Goal: Task Accomplishment & Management: Use online tool/utility

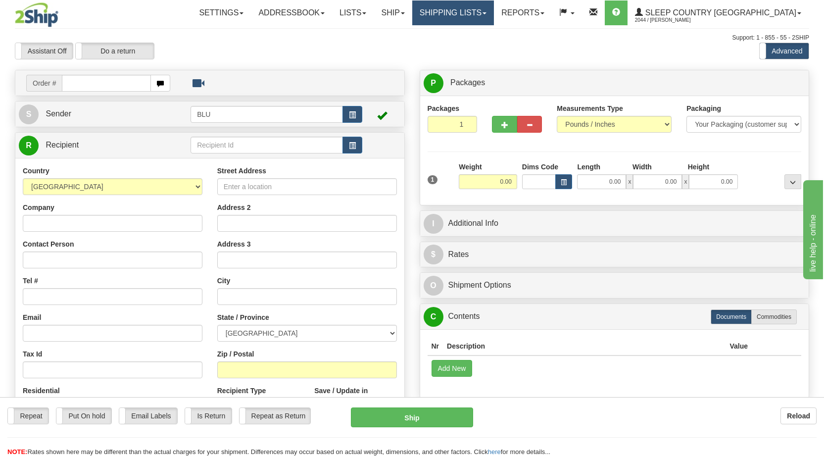
click at [494, 13] on link "Shipping lists" at bounding box center [453, 12] width 82 height 25
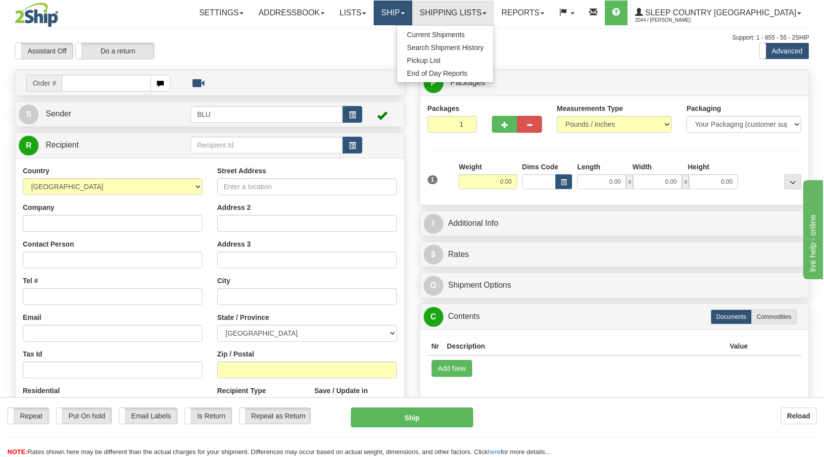
click at [412, 10] on link "Ship" at bounding box center [393, 12] width 38 height 25
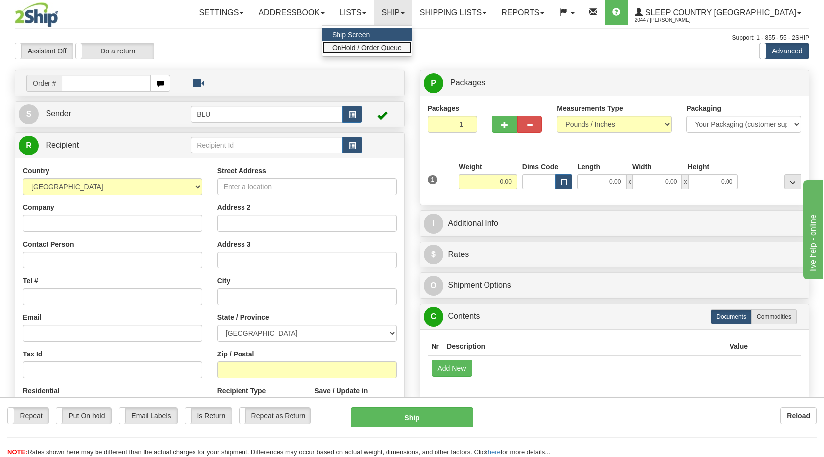
click at [402, 49] on span "OnHold / Order Queue" at bounding box center [367, 48] width 70 height 8
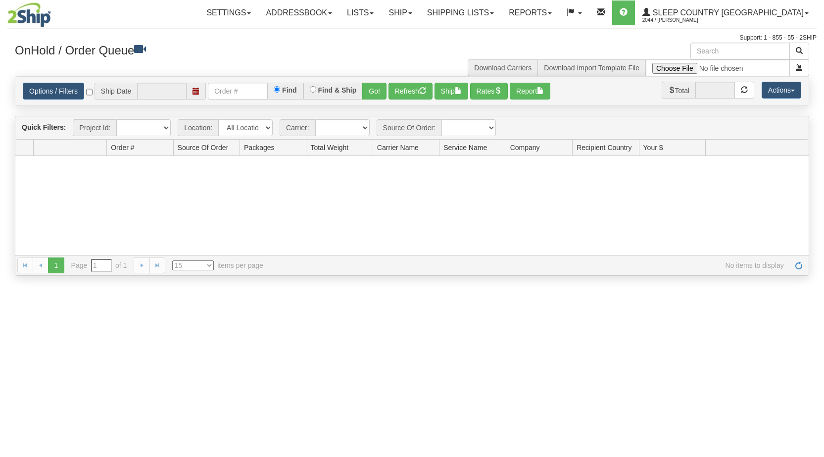
type input "[DATE]"
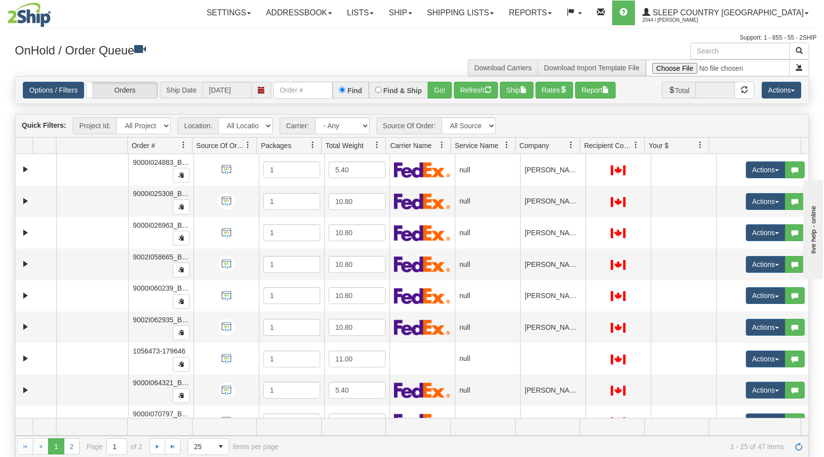
click at [570, 143] on span at bounding box center [571, 145] width 8 height 8
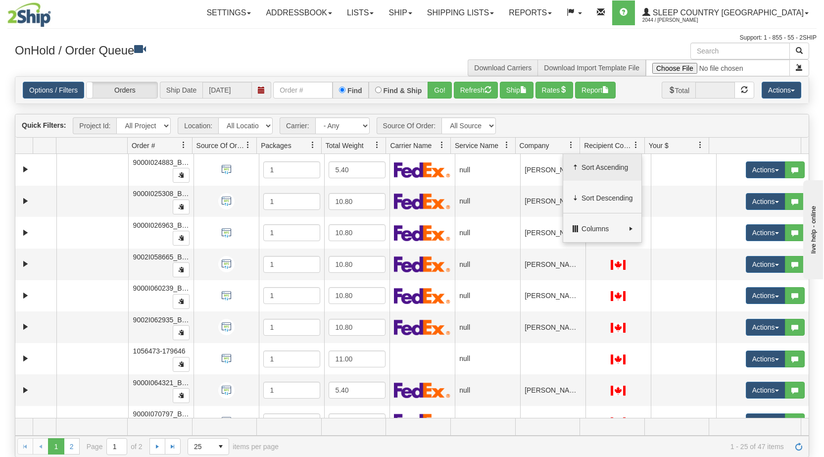
click at [581, 170] on span "Sort Ascending" at bounding box center [602, 167] width 78 height 27
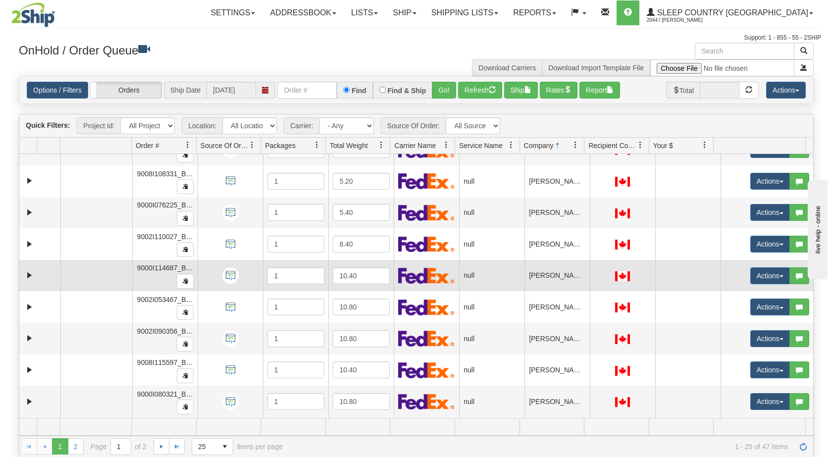
scroll to position [303, 0]
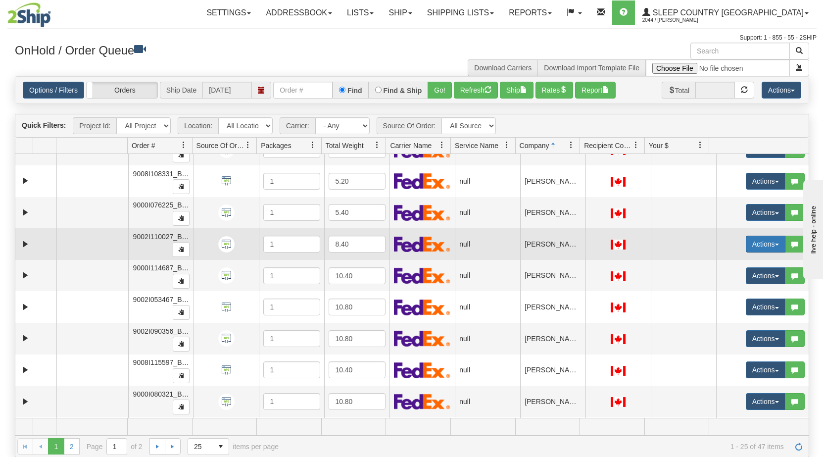
click at [769, 243] on button "Actions" at bounding box center [766, 244] width 40 height 17
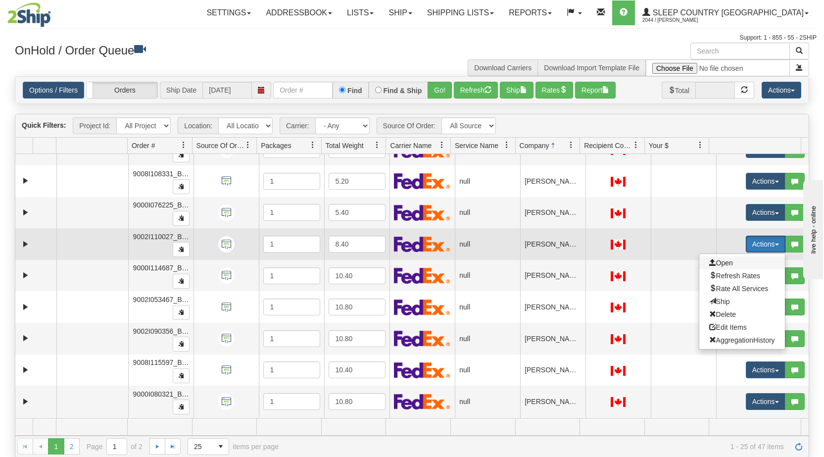
click at [723, 263] on span "Open" at bounding box center [721, 263] width 24 height 8
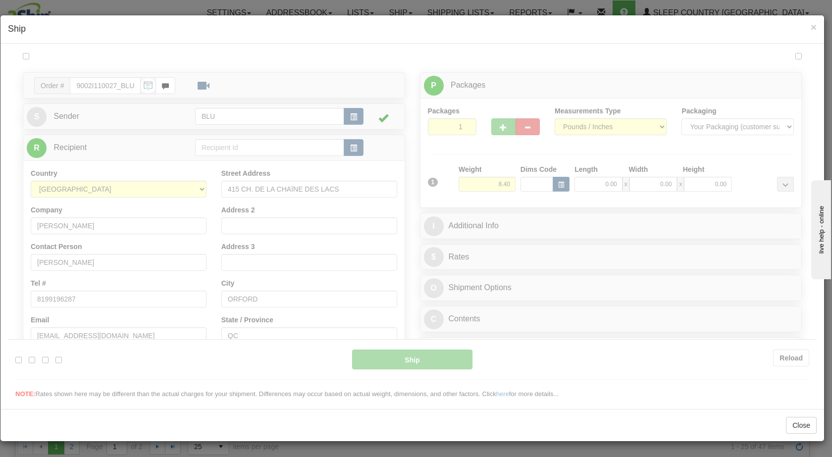
scroll to position [0, 0]
type input "17:05"
type input "16:00"
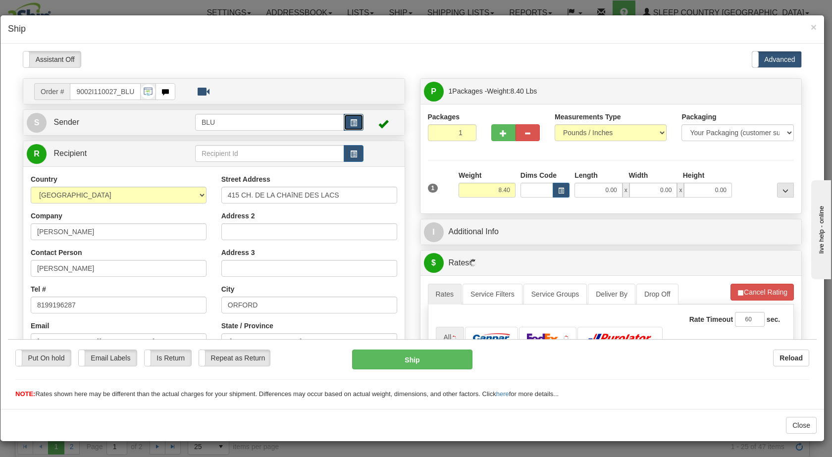
click at [354, 119] on button "button" at bounding box center [354, 121] width 20 height 17
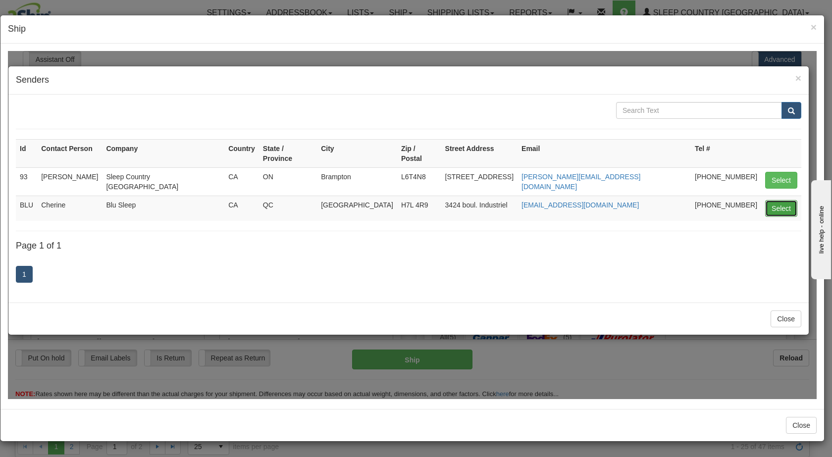
click at [781, 200] on button "Select" at bounding box center [781, 208] width 32 height 17
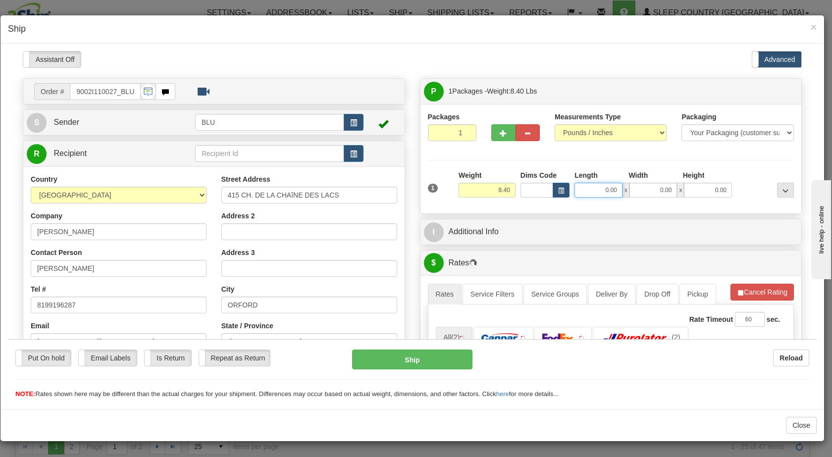
click at [595, 190] on input "0.00" at bounding box center [598, 189] width 48 height 15
type input "16.00"
click at [644, 186] on input "0.00" at bounding box center [653, 189] width 48 height 15
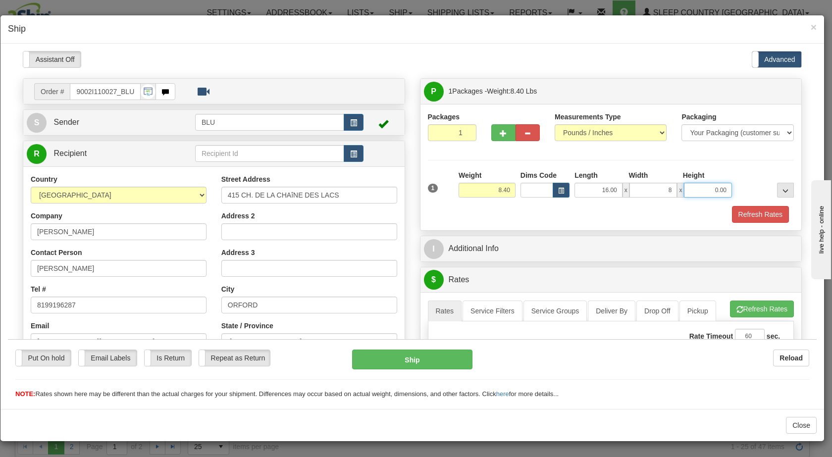
type input "8.00"
click at [704, 187] on input "0.00" at bounding box center [708, 189] width 48 height 15
type input "16.00"
click at [751, 187] on div at bounding box center [765, 183] width 62 height 27
click at [745, 216] on button "Refresh Rates" at bounding box center [760, 213] width 57 height 17
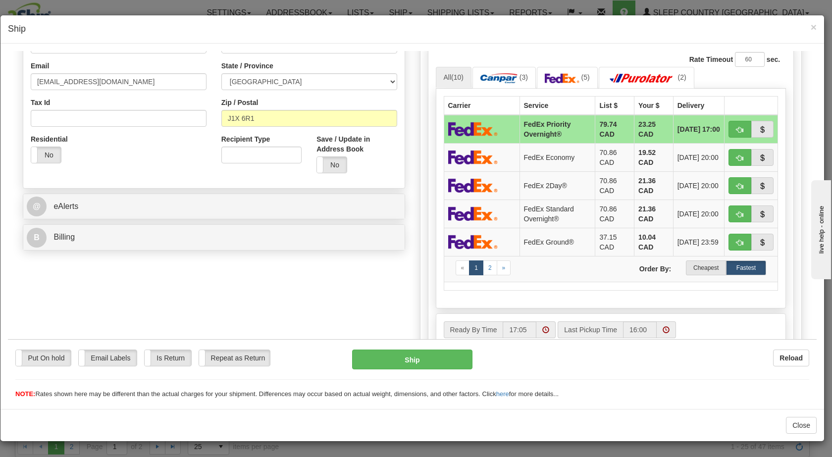
scroll to position [261, 0]
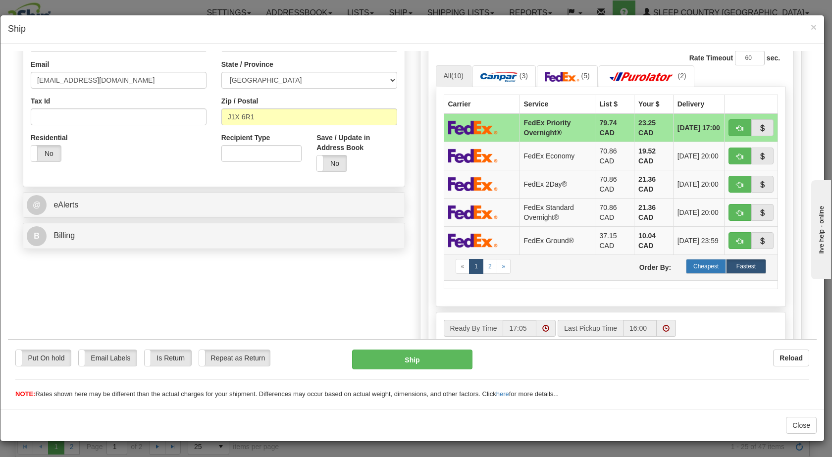
click at [695, 268] on label "Cheapest" at bounding box center [706, 265] width 40 height 15
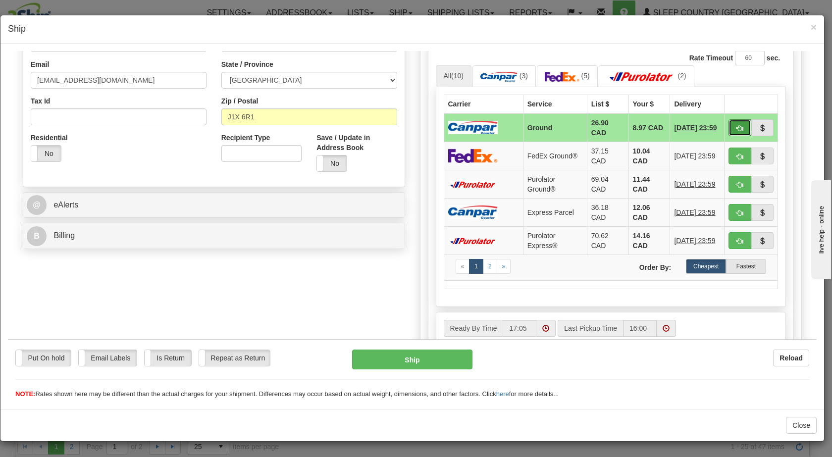
click at [736, 125] on span "button" at bounding box center [739, 128] width 7 height 6
type input "1"
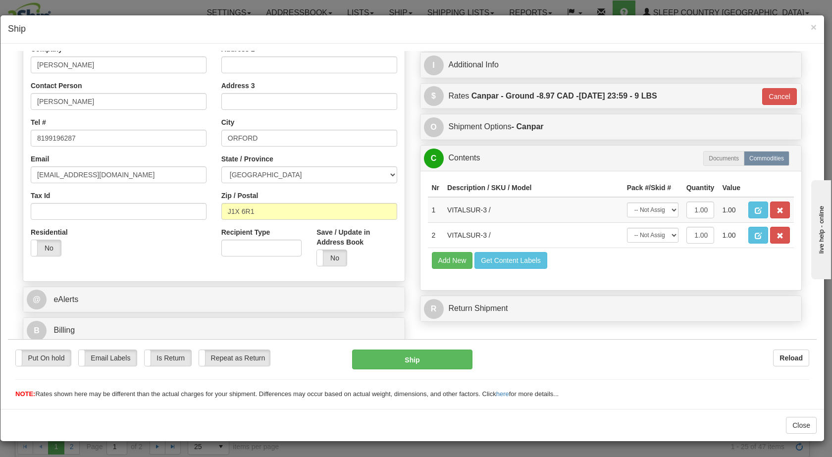
scroll to position [167, 0]
click at [405, 358] on button "Ship" at bounding box center [412, 359] width 120 height 20
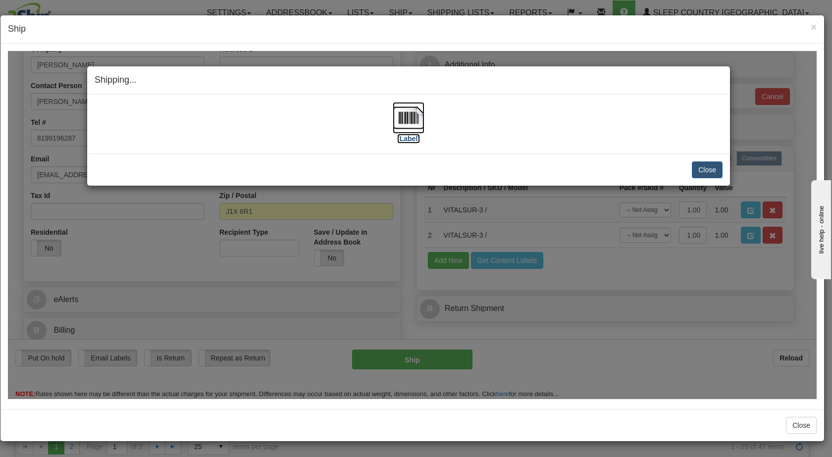
click at [401, 117] on img at bounding box center [409, 117] width 32 height 32
click at [701, 169] on button "Close" at bounding box center [707, 169] width 31 height 17
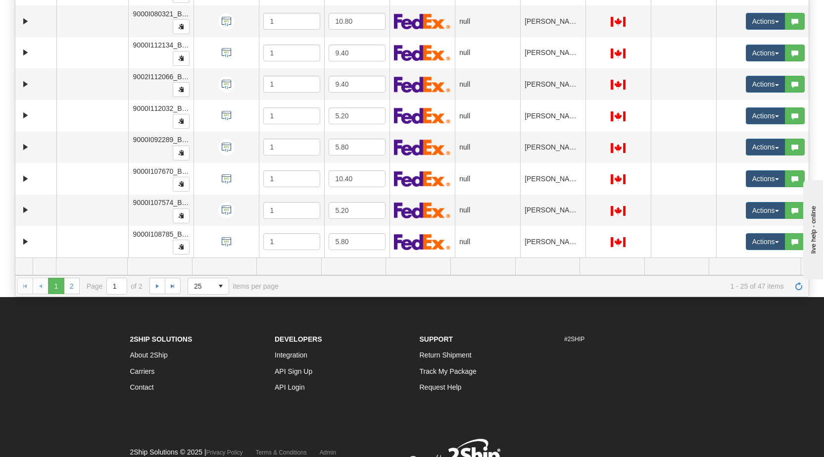
scroll to position [205, 0]
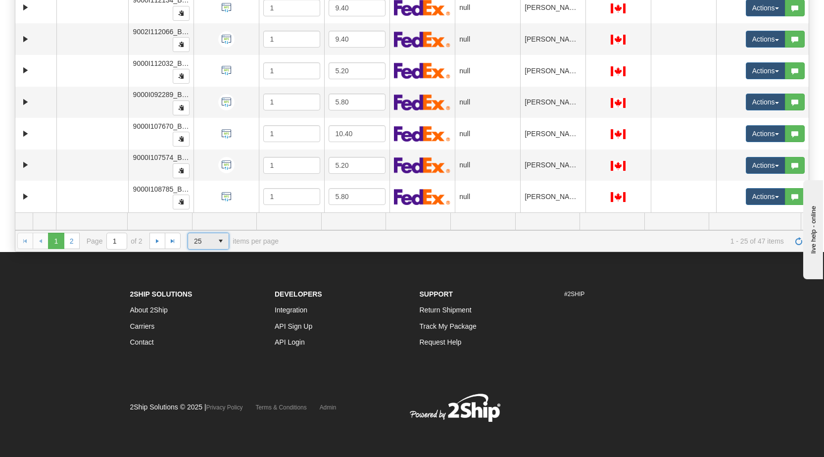
click at [213, 244] on span "select" at bounding box center [221, 241] width 16 height 16
click at [202, 282] on li "50" at bounding box center [208, 285] width 41 height 14
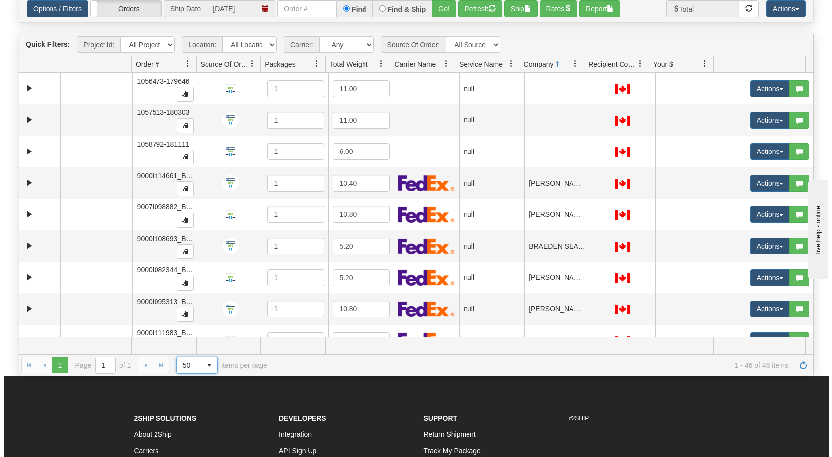
scroll to position [76, 0]
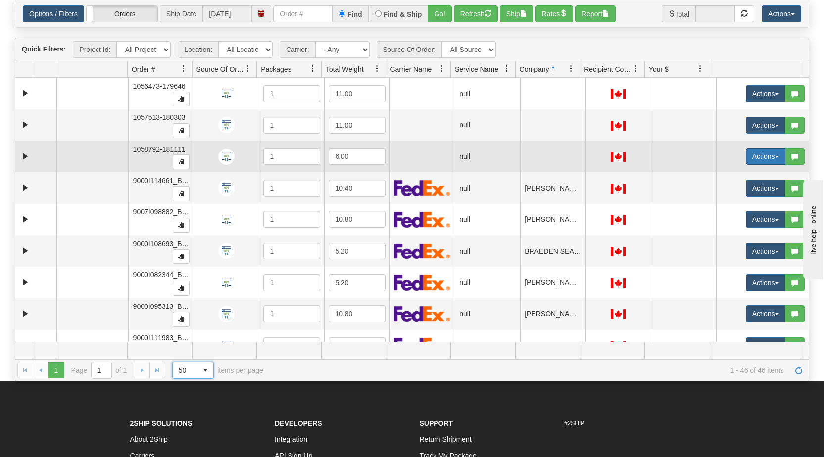
click at [775, 156] on span "button" at bounding box center [777, 157] width 4 height 2
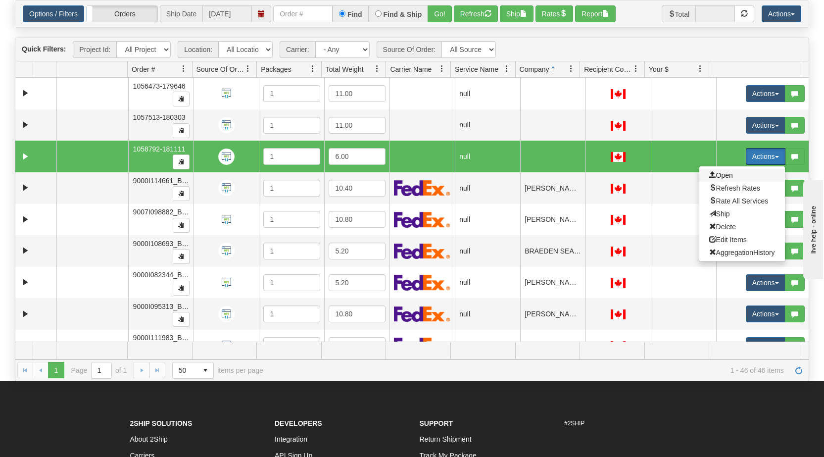
click at [725, 174] on span "Open" at bounding box center [721, 175] width 24 height 8
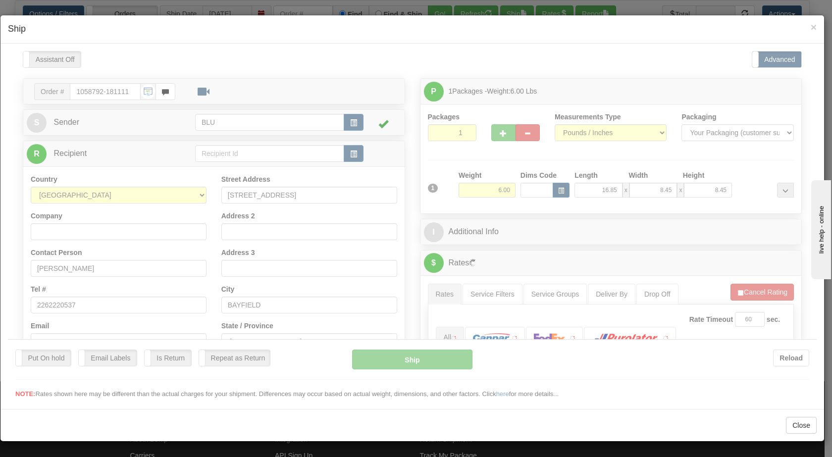
scroll to position [0, 0]
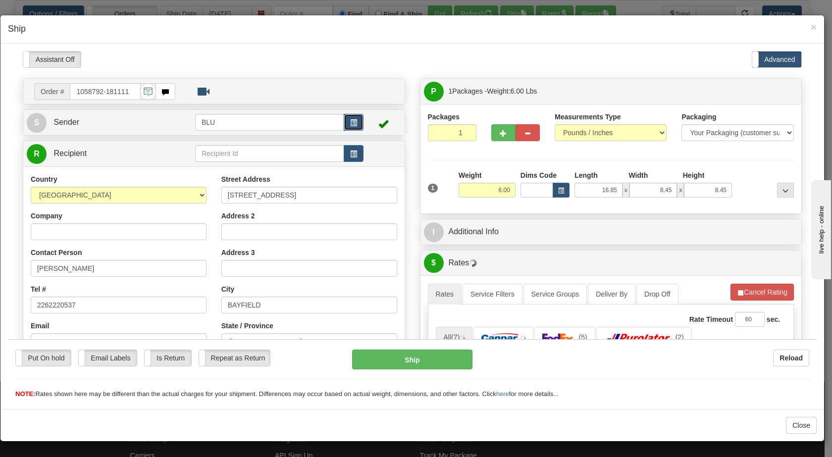
click at [350, 122] on span "button" at bounding box center [353, 122] width 7 height 6
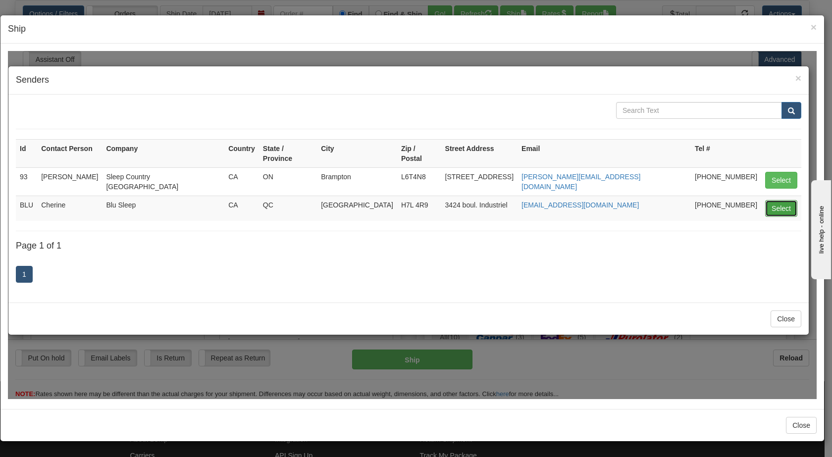
click at [776, 200] on button "Select" at bounding box center [781, 208] width 32 height 17
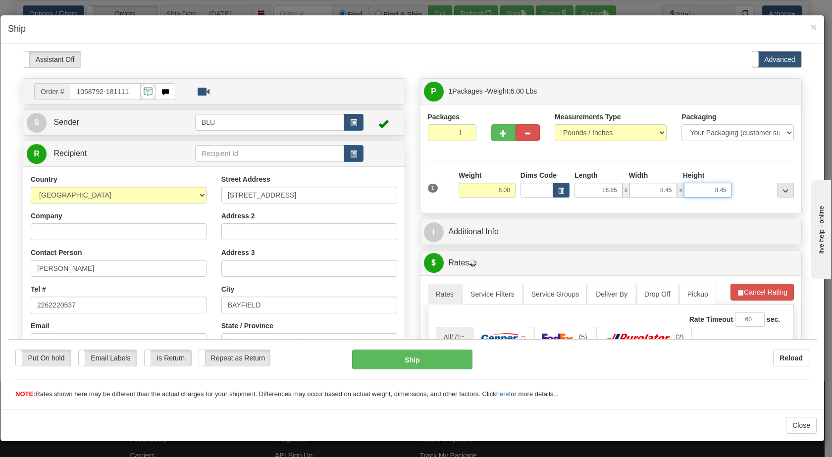
click at [697, 187] on input "8.45" at bounding box center [708, 189] width 48 height 15
drag, startPoint x: 697, startPoint y: 186, endPoint x: 710, endPoint y: 186, distance: 13.4
click at [710, 186] on input "8.45" at bounding box center [708, 189] width 48 height 15
click at [716, 188] on input "16.45" at bounding box center [708, 189] width 48 height 15
type input "16.85"
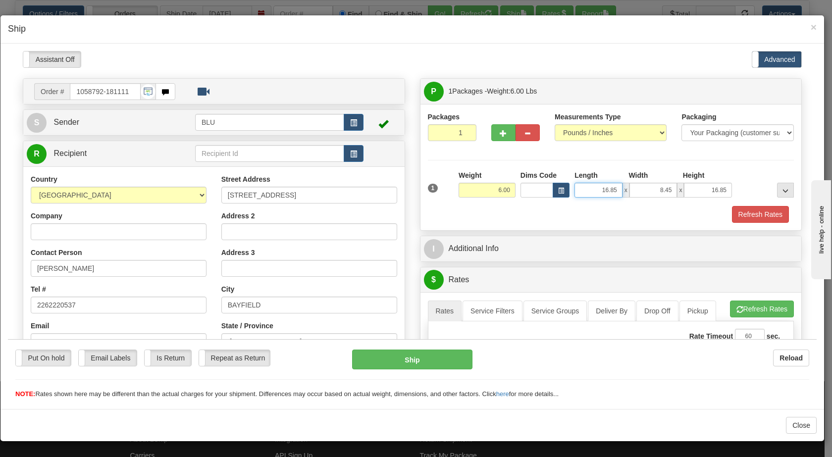
drag, startPoint x: 597, startPoint y: 187, endPoint x: 602, endPoint y: 184, distance: 6.2
click at [602, 184] on input "16.85" at bounding box center [598, 189] width 48 height 15
click at [606, 187] on input "8.85" at bounding box center [598, 189] width 48 height 15
type input "8.45"
click at [652, 217] on div "Refresh Rates" at bounding box center [610, 213] width 371 height 17
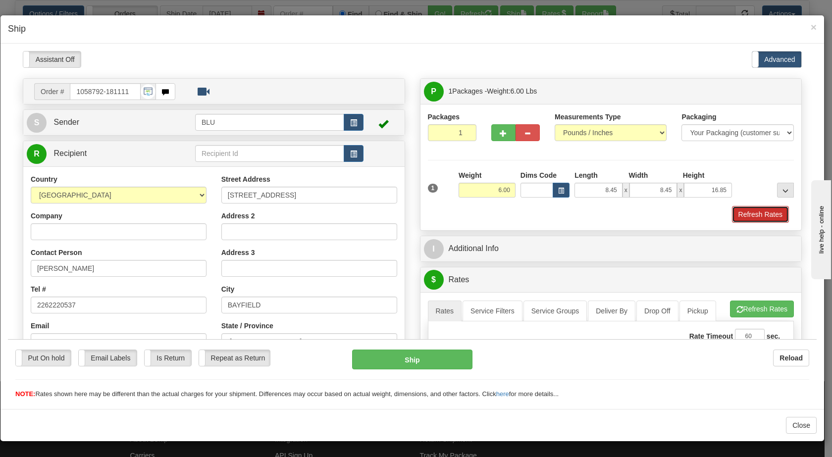
click at [734, 212] on button "Refresh Rates" at bounding box center [760, 213] width 57 height 17
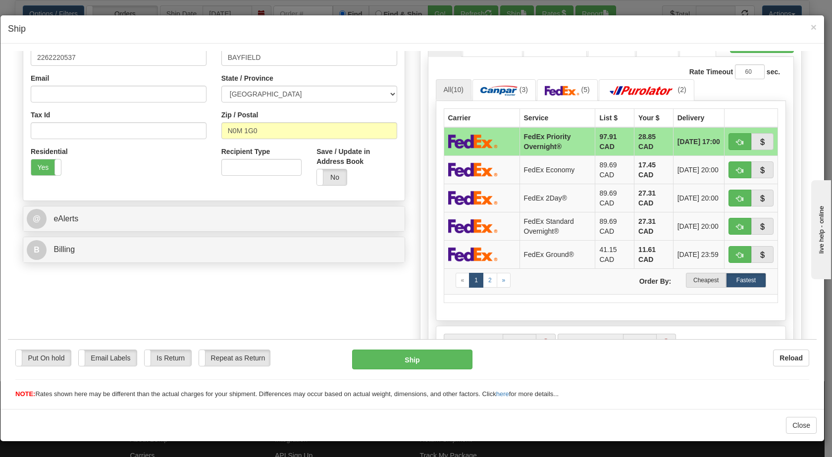
scroll to position [248, 0]
click at [705, 284] on label "Cheapest" at bounding box center [706, 279] width 40 height 15
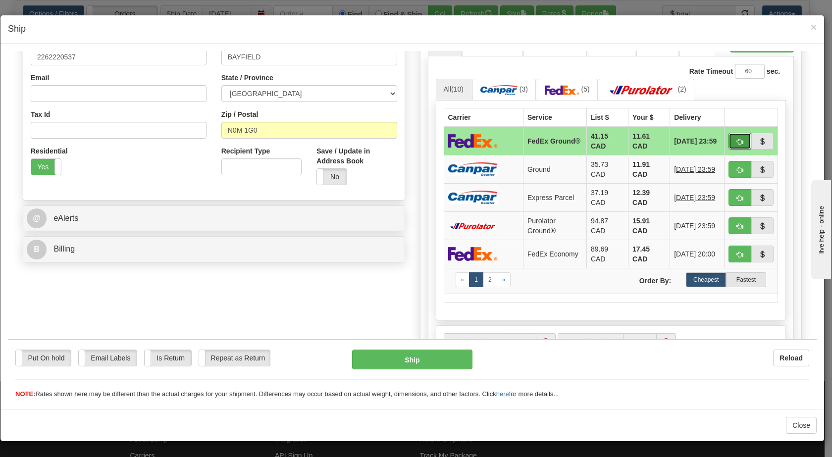
click at [728, 142] on button "button" at bounding box center [739, 140] width 23 height 17
type input "92"
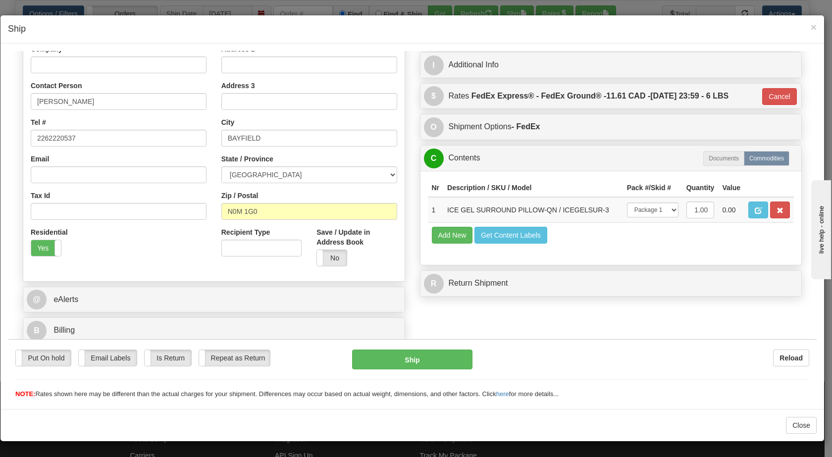
scroll to position [167, 0]
click at [425, 358] on button "Ship" at bounding box center [412, 359] width 120 height 20
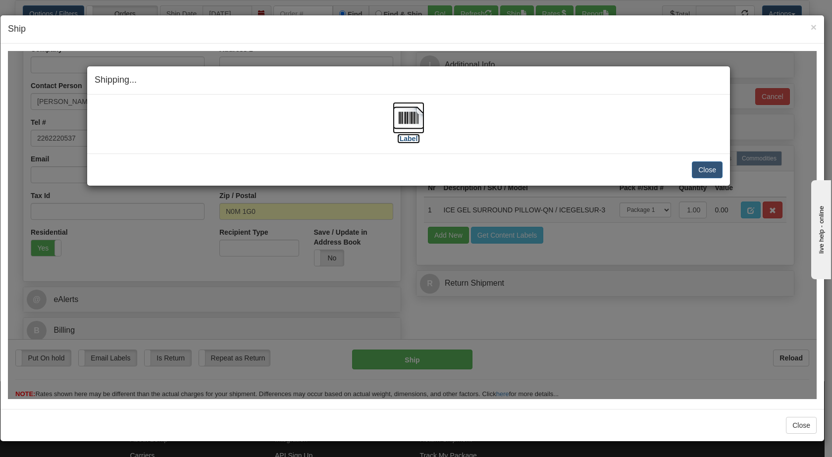
click at [407, 114] on img at bounding box center [409, 117] width 32 height 32
click at [710, 168] on button "Close" at bounding box center [707, 169] width 31 height 17
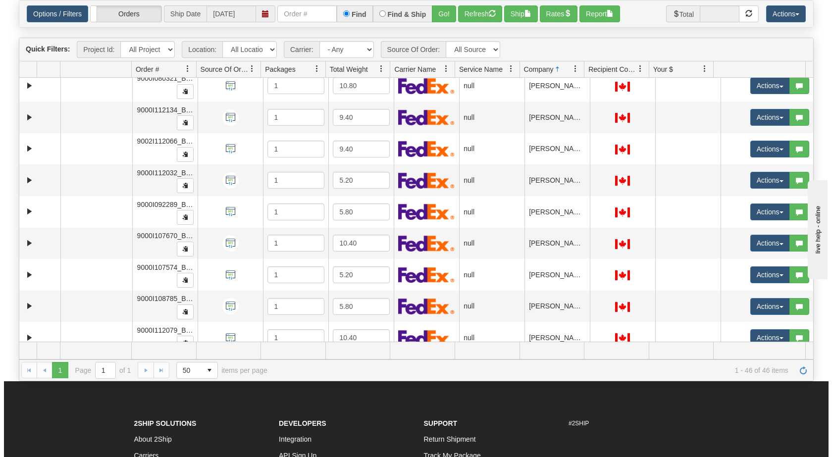
scroll to position [512, 0]
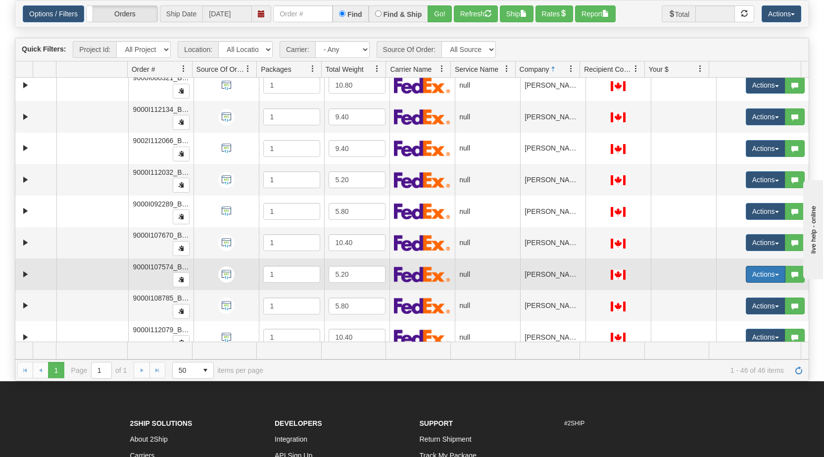
click at [768, 273] on button "Actions" at bounding box center [766, 274] width 40 height 17
click at [722, 290] on span "Open" at bounding box center [721, 293] width 24 height 8
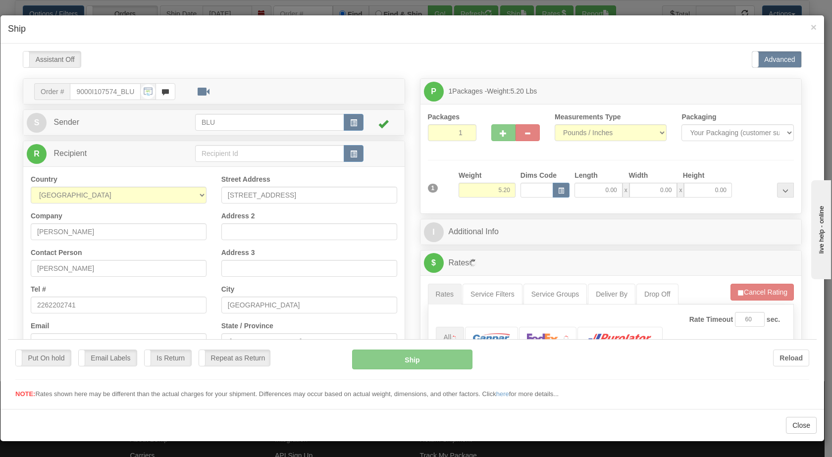
scroll to position [0, 0]
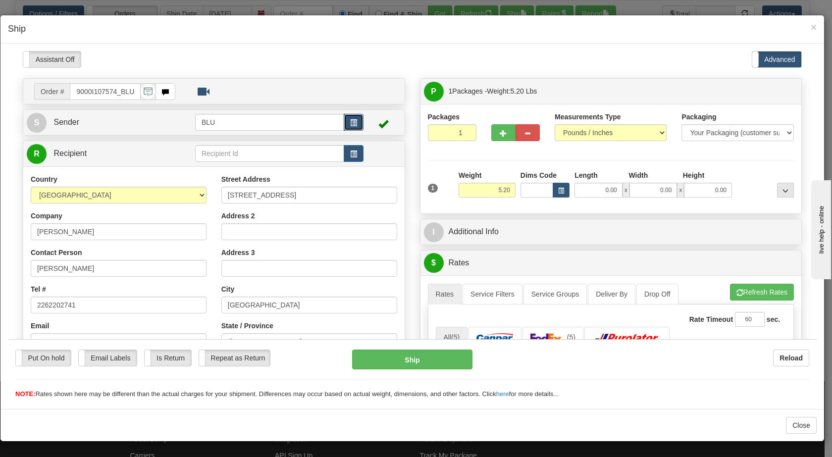
click at [352, 123] on span "button" at bounding box center [353, 122] width 7 height 6
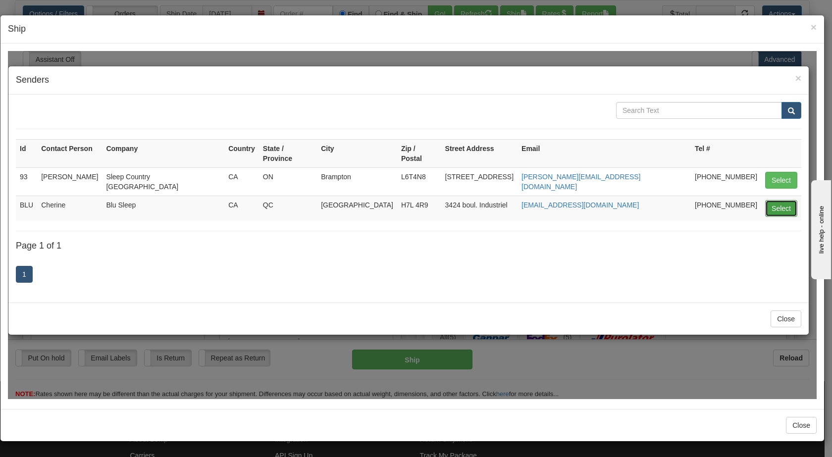
click at [783, 200] on button "Select" at bounding box center [781, 208] width 32 height 17
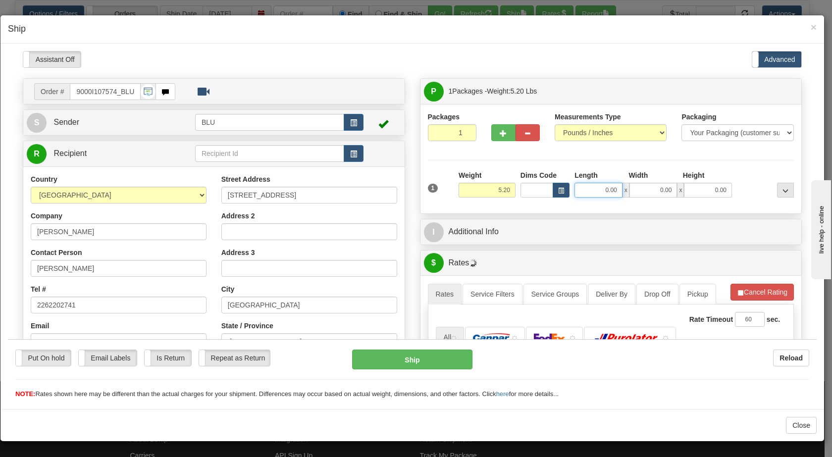
click at [598, 190] on input "0.00" at bounding box center [598, 189] width 48 height 15
type input "8.00"
click at [652, 190] on input "0.00" at bounding box center [653, 189] width 48 height 15
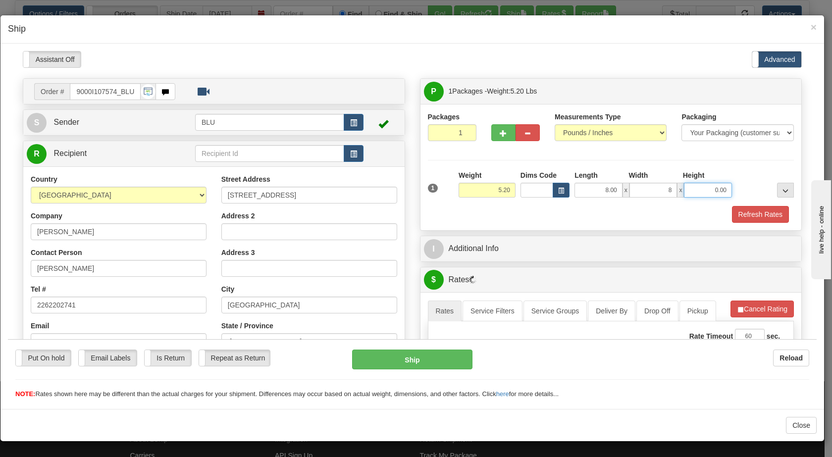
type input "8.00"
click at [701, 191] on input "0.00" at bounding box center [708, 189] width 48 height 15
type input "16.00"
click at [739, 190] on div at bounding box center [765, 183] width 62 height 27
click at [738, 217] on button "Refresh Rates" at bounding box center [760, 213] width 57 height 17
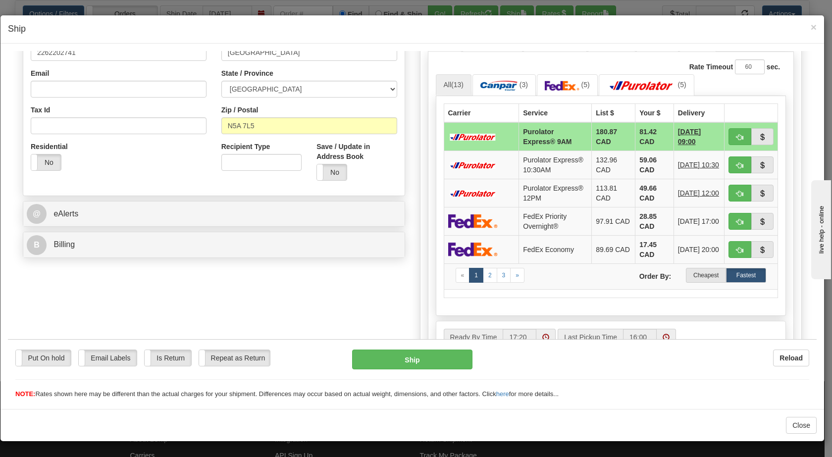
scroll to position [253, 0]
click at [699, 282] on label "Cheapest" at bounding box center [706, 274] width 40 height 15
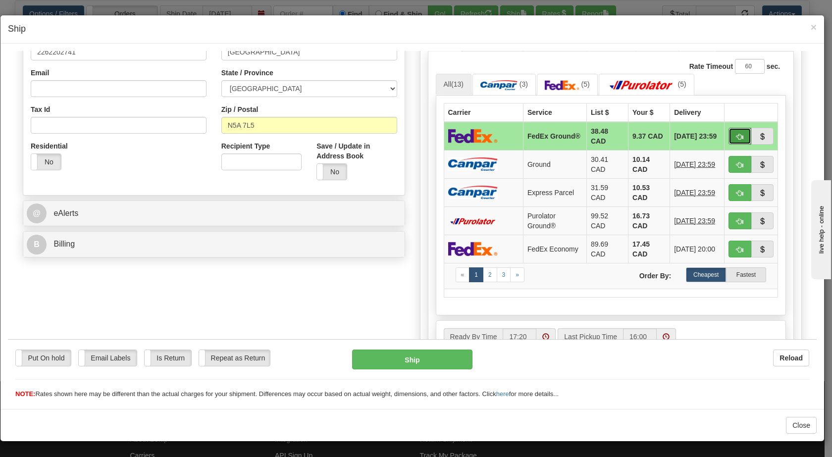
click at [736, 133] on span "button" at bounding box center [739, 136] width 7 height 6
type input "92"
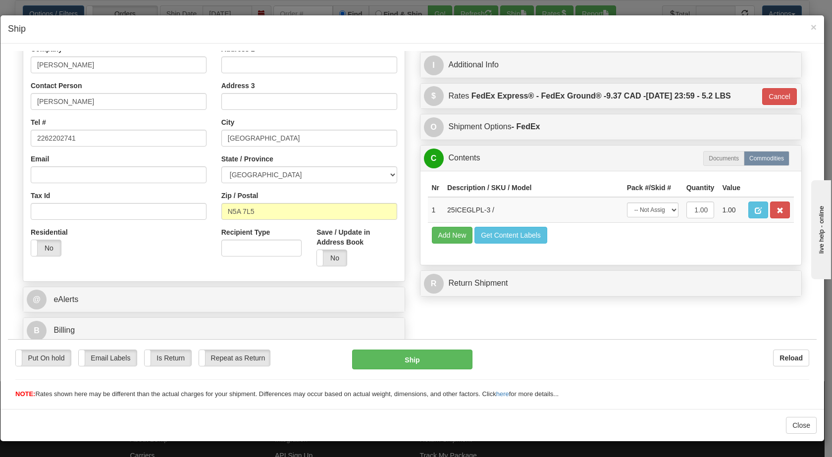
scroll to position [167, 0]
click at [446, 355] on button "Ship" at bounding box center [412, 359] width 120 height 20
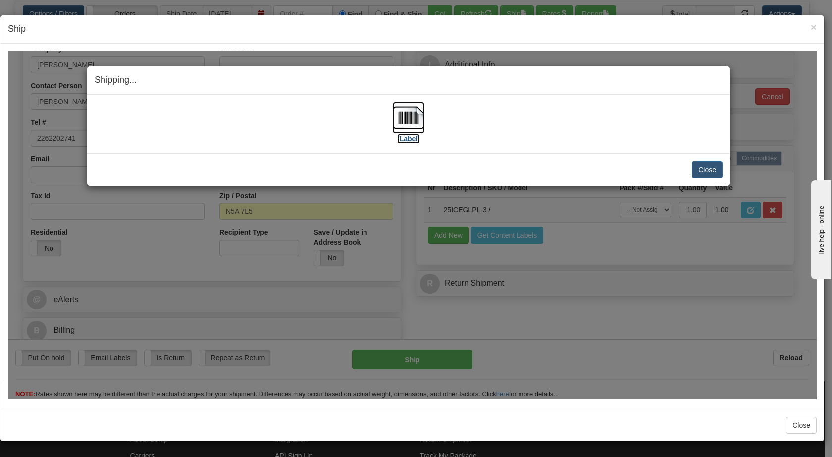
click at [403, 111] on img at bounding box center [409, 117] width 32 height 32
drag, startPoint x: 708, startPoint y: 168, endPoint x: 722, endPoint y: 201, distance: 36.4
click at [708, 168] on button "Close" at bounding box center [707, 169] width 31 height 17
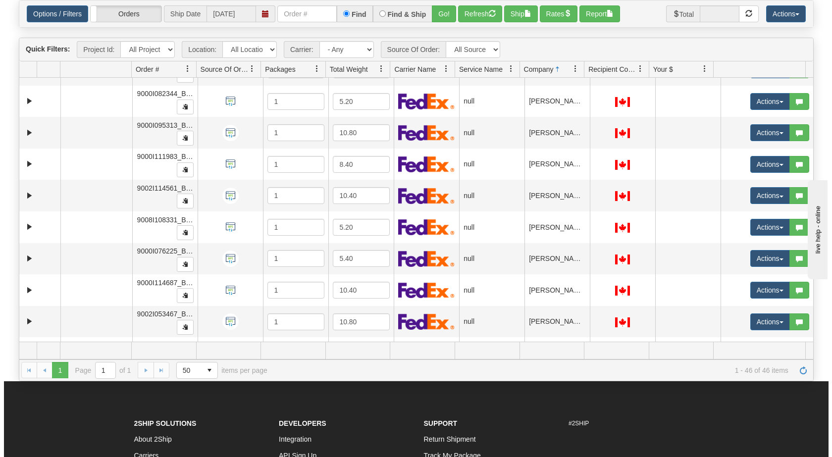
scroll to position [0, 0]
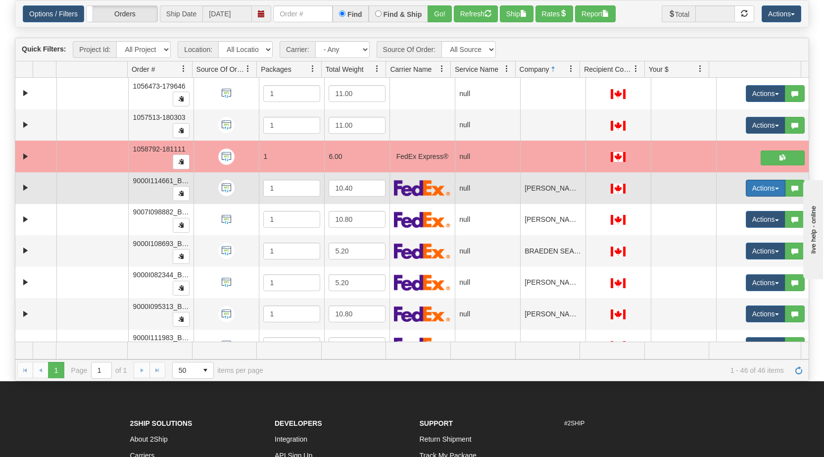
click at [764, 188] on button "Actions" at bounding box center [766, 188] width 40 height 17
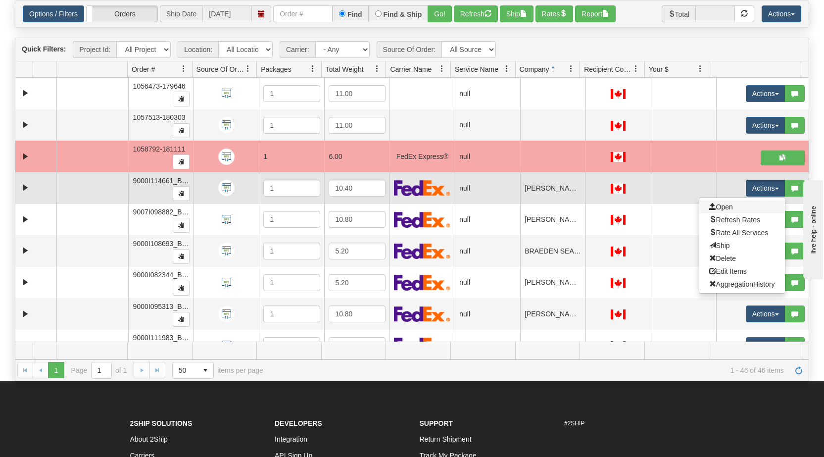
click at [730, 208] on link "Open" at bounding box center [742, 206] width 86 height 13
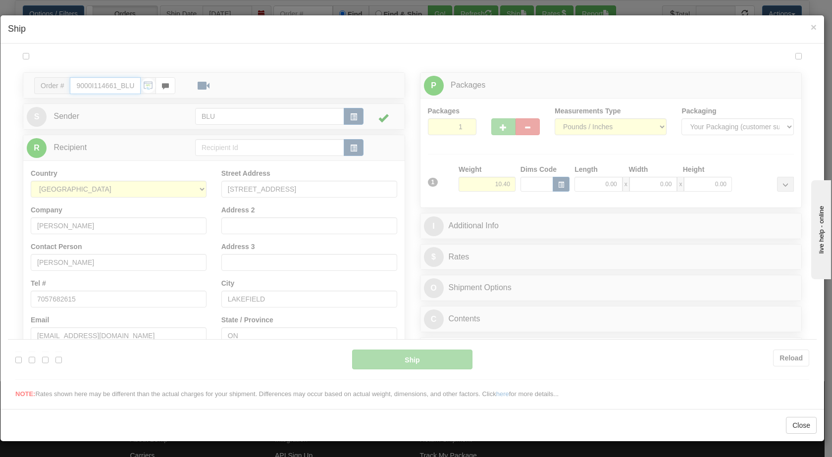
type input "17:34"
type input "16:00"
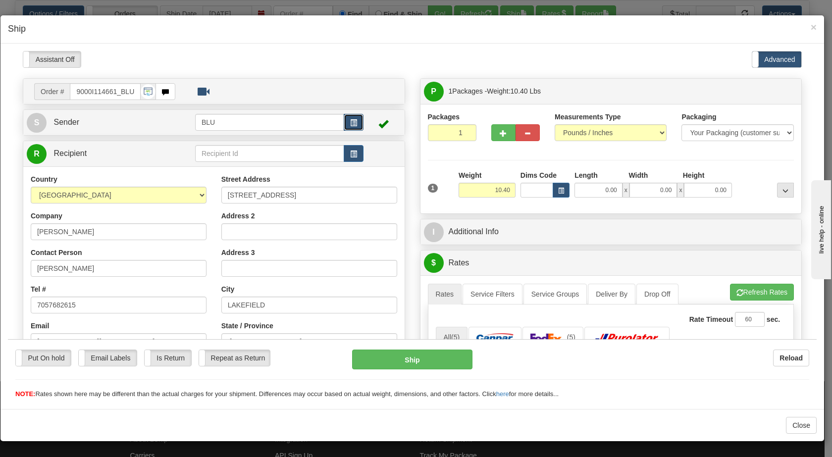
click at [350, 120] on span "button" at bounding box center [353, 122] width 7 height 6
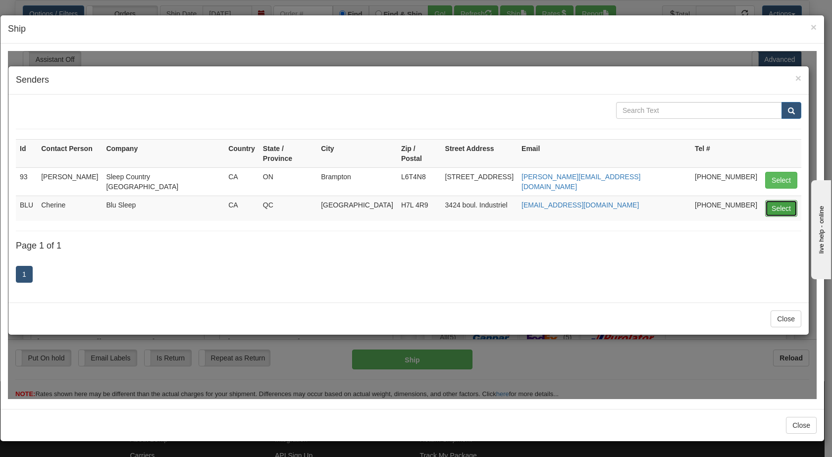
click at [771, 200] on button "Select" at bounding box center [781, 208] width 32 height 17
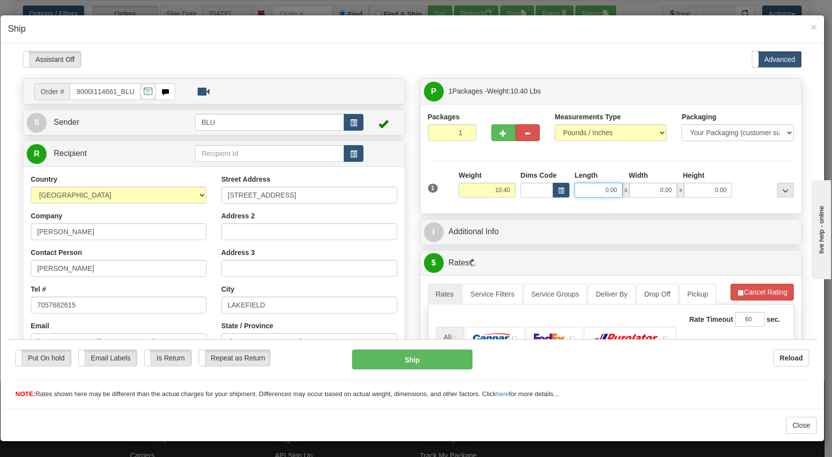
click at [591, 189] on input "0.00" at bounding box center [598, 189] width 48 height 15
type input "16.00"
click at [651, 191] on input "0.00" at bounding box center [653, 189] width 48 height 15
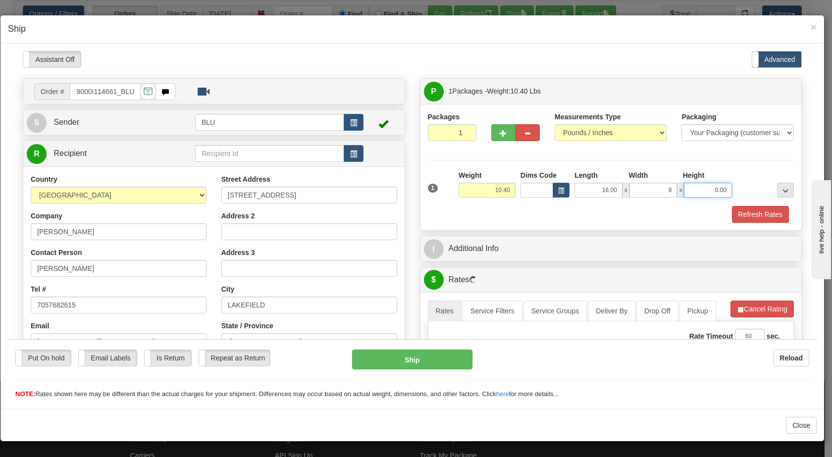
type input "8.00"
click at [698, 190] on input "0.00" at bounding box center [708, 189] width 48 height 15
type input "16.00"
click at [741, 189] on div at bounding box center [765, 183] width 62 height 27
click at [740, 212] on button "Refresh Rates" at bounding box center [760, 213] width 57 height 17
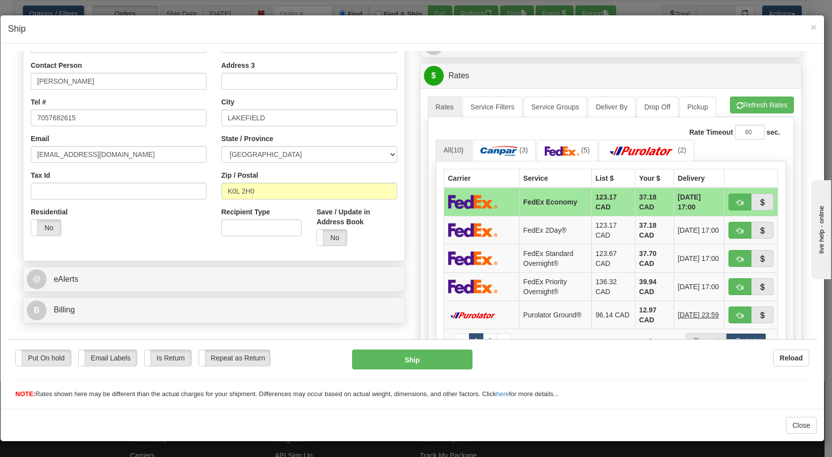
scroll to position [234, 0]
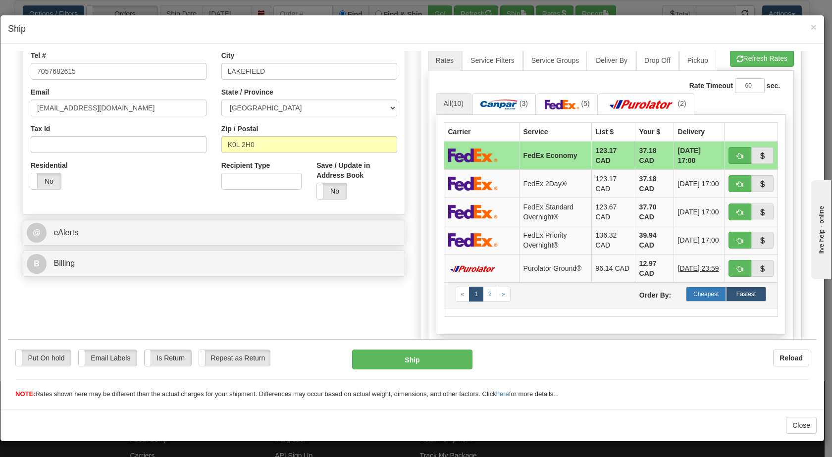
click at [698, 297] on label "Cheapest" at bounding box center [706, 293] width 40 height 15
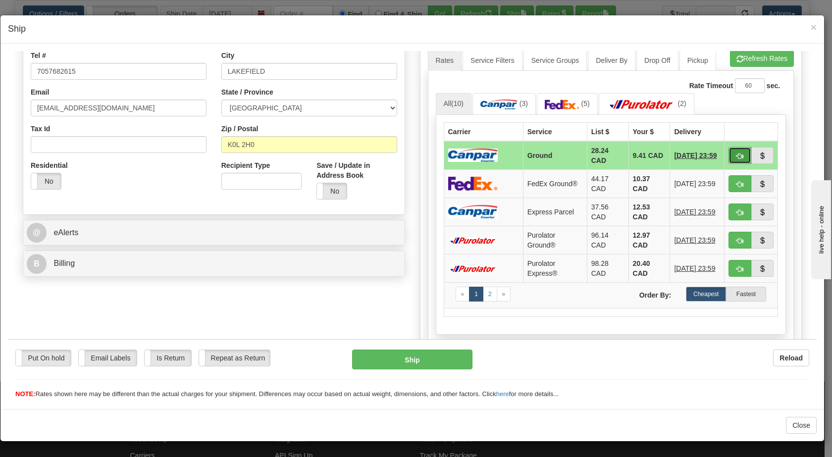
click at [736, 156] on span "button" at bounding box center [739, 155] width 7 height 6
type input "1"
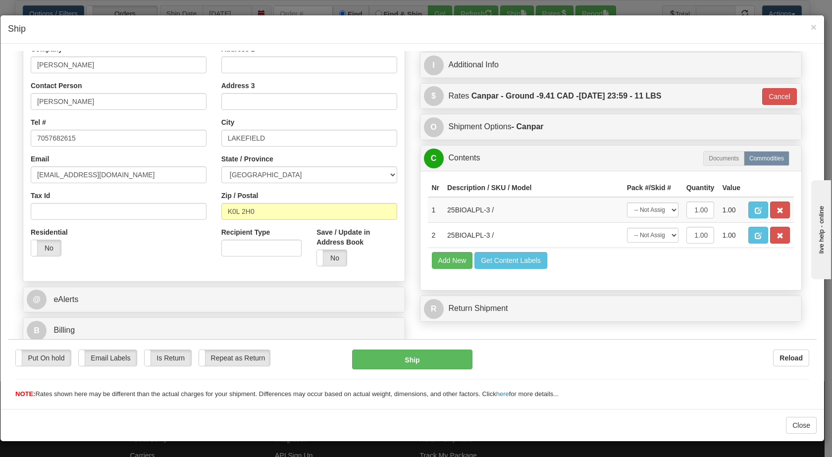
scroll to position [167, 0]
click at [381, 363] on button "Ship" at bounding box center [412, 359] width 120 height 20
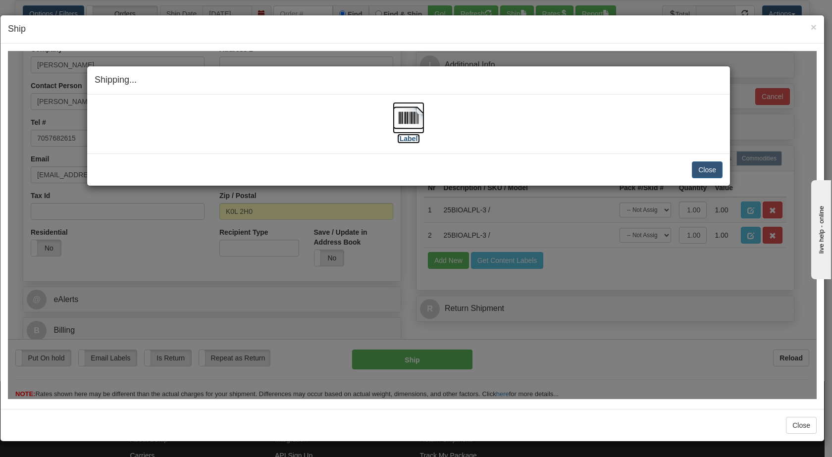
click at [407, 119] on img at bounding box center [409, 117] width 32 height 32
click at [697, 166] on button "Close" at bounding box center [707, 169] width 31 height 17
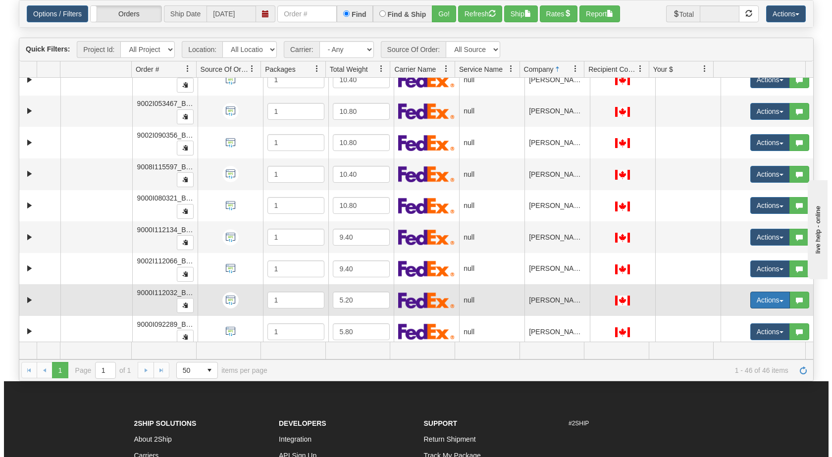
scroll to position [400, 0]
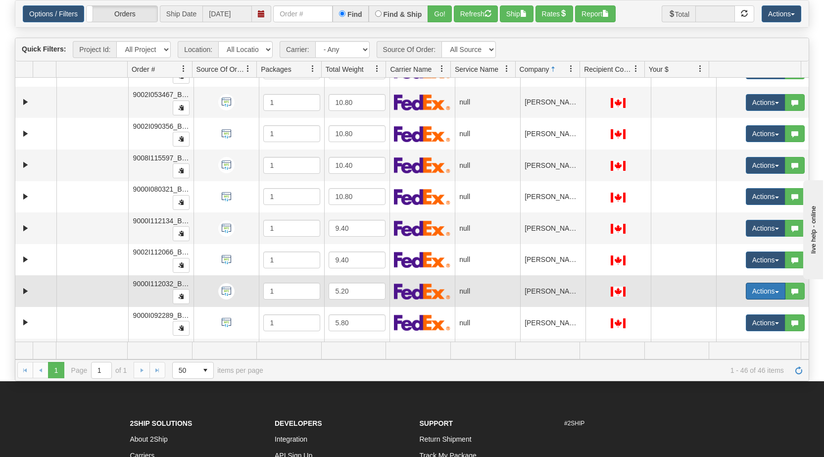
click at [775, 292] on span "button" at bounding box center [777, 292] width 4 height 2
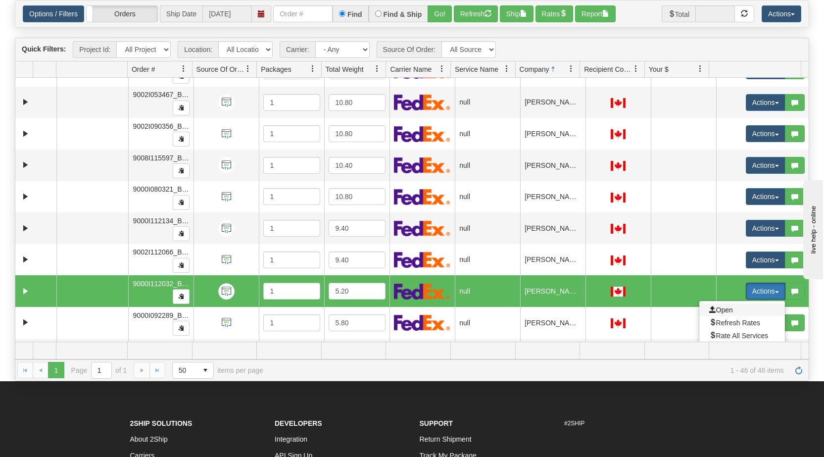
click at [721, 311] on span "Open" at bounding box center [721, 310] width 24 height 8
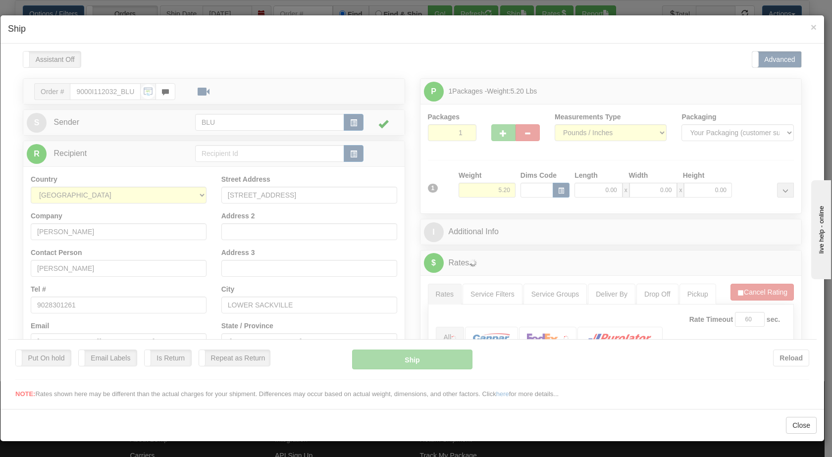
scroll to position [0, 0]
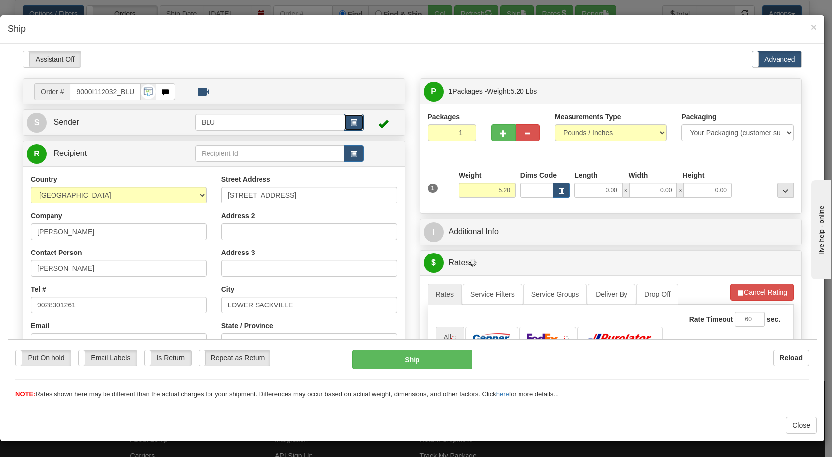
click at [348, 117] on button "button" at bounding box center [354, 121] width 20 height 17
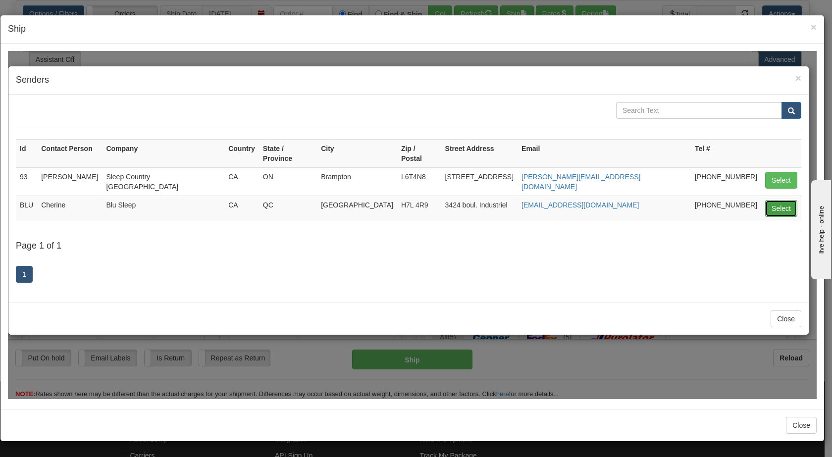
click at [776, 200] on button "Select" at bounding box center [781, 208] width 32 height 17
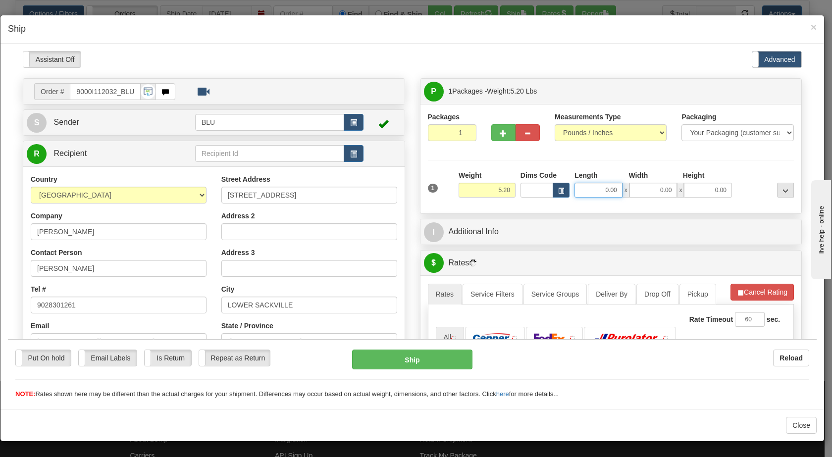
click at [597, 191] on input "0.00" at bounding box center [598, 189] width 48 height 15
type input "8.00"
click at [652, 189] on input "0.00" at bounding box center [653, 189] width 48 height 15
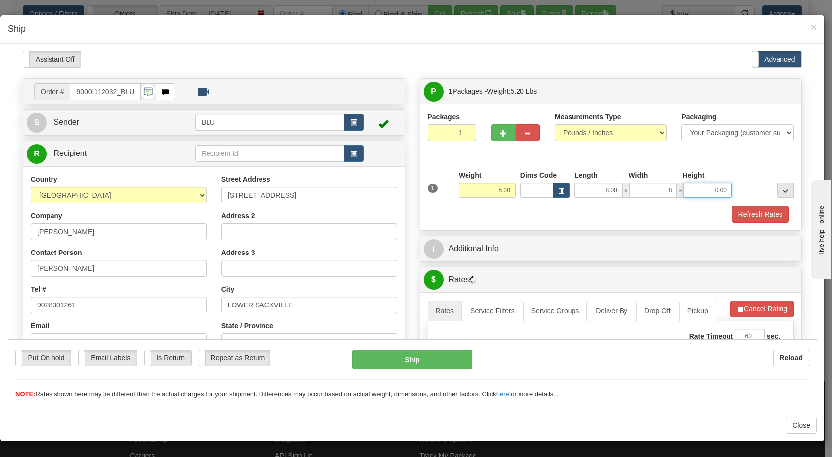
type input "8.00"
click at [700, 191] on input "0.00" at bounding box center [708, 189] width 48 height 15
type input "16.00"
click at [755, 189] on div at bounding box center [765, 183] width 62 height 27
click at [746, 211] on button "Refresh Rates" at bounding box center [760, 213] width 57 height 17
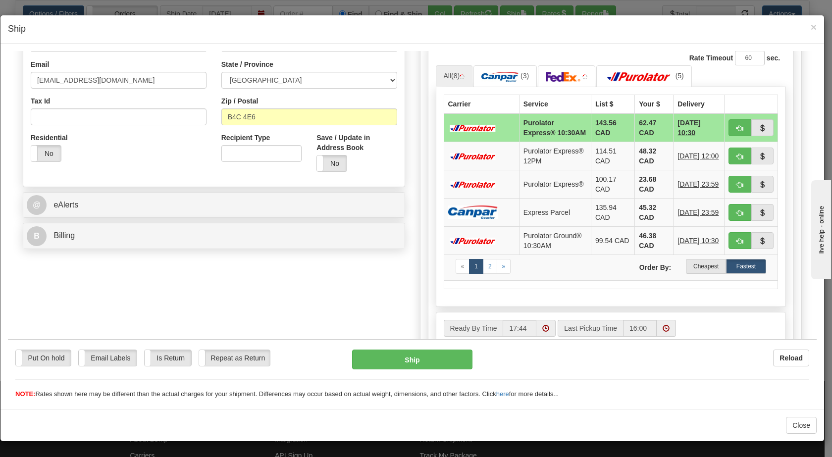
scroll to position [268, 0]
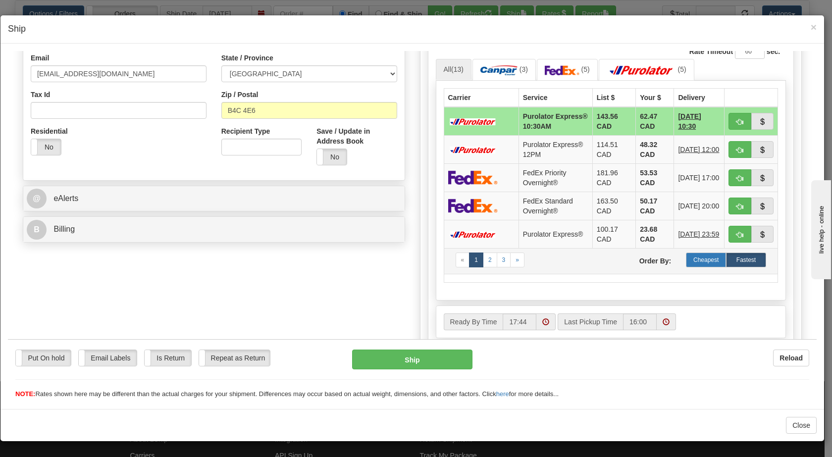
click at [689, 267] on label "Cheapest" at bounding box center [706, 259] width 40 height 15
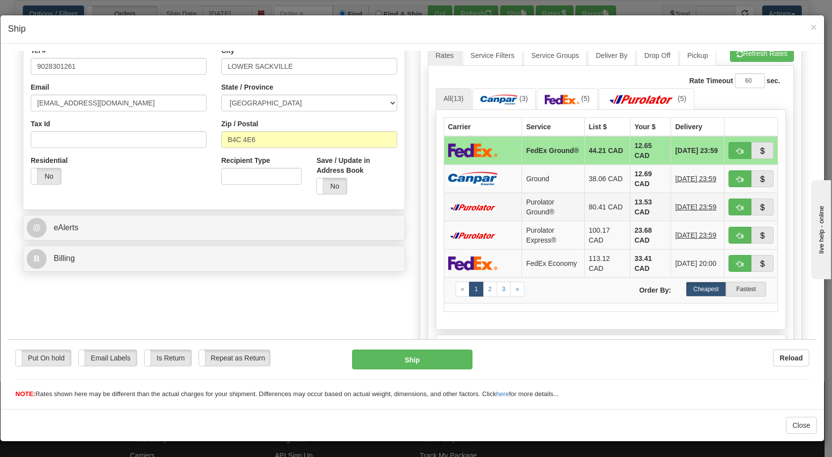
scroll to position [238, 0]
click at [736, 150] on span "button" at bounding box center [739, 151] width 7 height 6
type input "92"
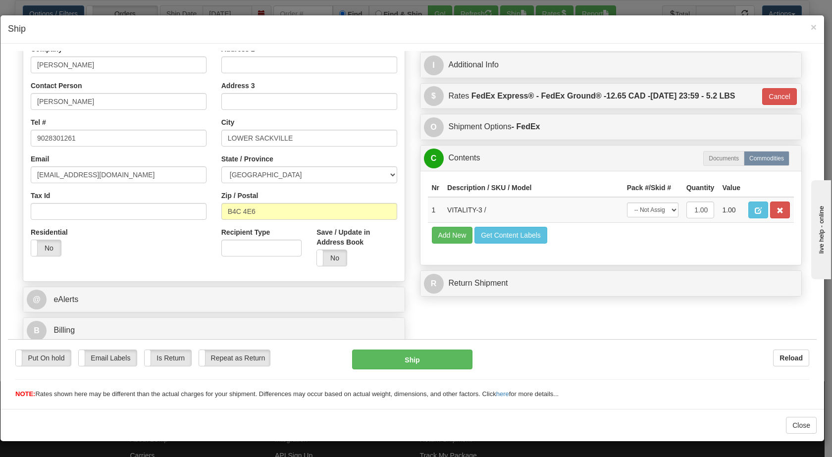
scroll to position [167, 0]
click at [388, 358] on button "Ship" at bounding box center [412, 359] width 120 height 20
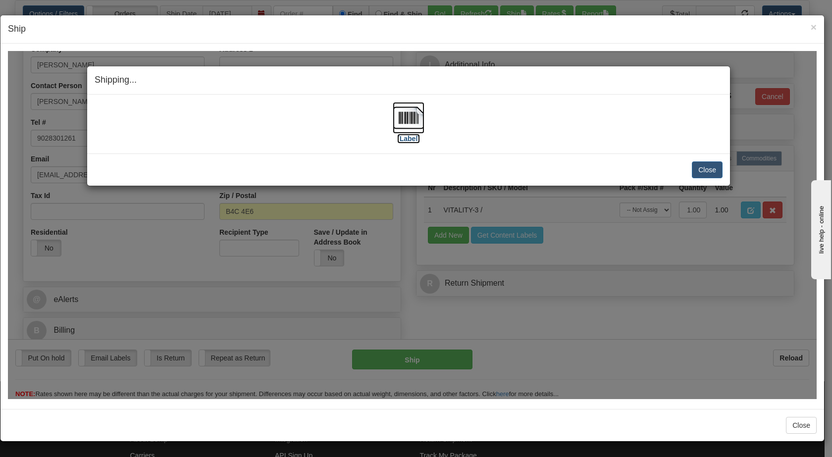
click at [412, 120] on img at bounding box center [409, 117] width 32 height 32
click at [707, 168] on button "Close" at bounding box center [707, 169] width 31 height 17
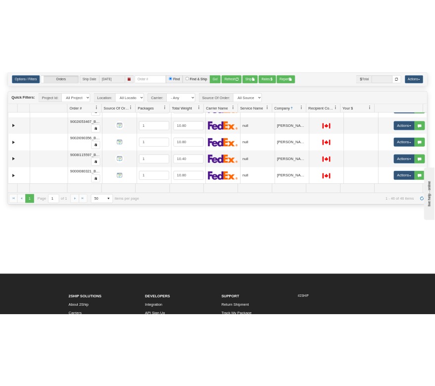
scroll to position [100, 0]
